Goal: Information Seeking & Learning: Understand process/instructions

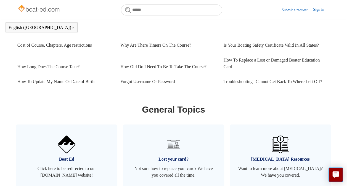
scroll to position [258, 0]
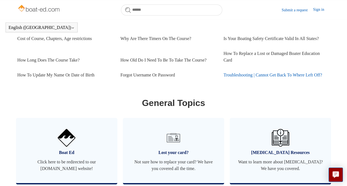
click at [266, 81] on link "Troubleshooting | Cannot Get Back To Where Left Off?" at bounding box center [274, 75] width 103 height 15
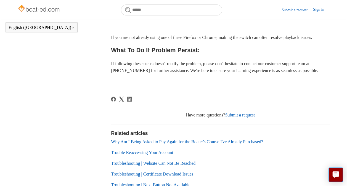
scroll to position [253, 0]
click at [125, 155] on link "Trouble Reaccessing Your Account" at bounding box center [142, 152] width 62 height 5
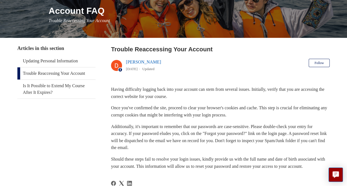
scroll to position [73, 0]
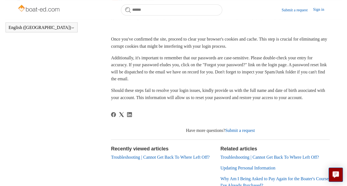
click at [75, 105] on aside "Articles in this section Updating Personal Information Trouble Reaccessing Your…" at bounding box center [56, 95] width 78 height 239
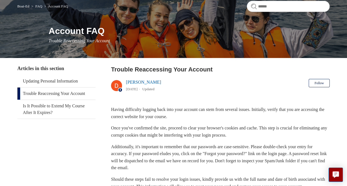
scroll to position [0, 0]
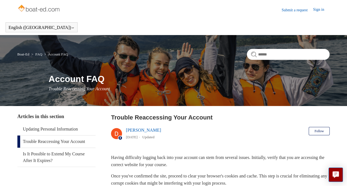
click at [318, 12] on link "Sign in" at bounding box center [321, 10] width 17 height 7
click at [316, 13] on link "Sign in" at bounding box center [321, 10] width 17 height 7
